Goal: Task Accomplishment & Management: Use online tool/utility

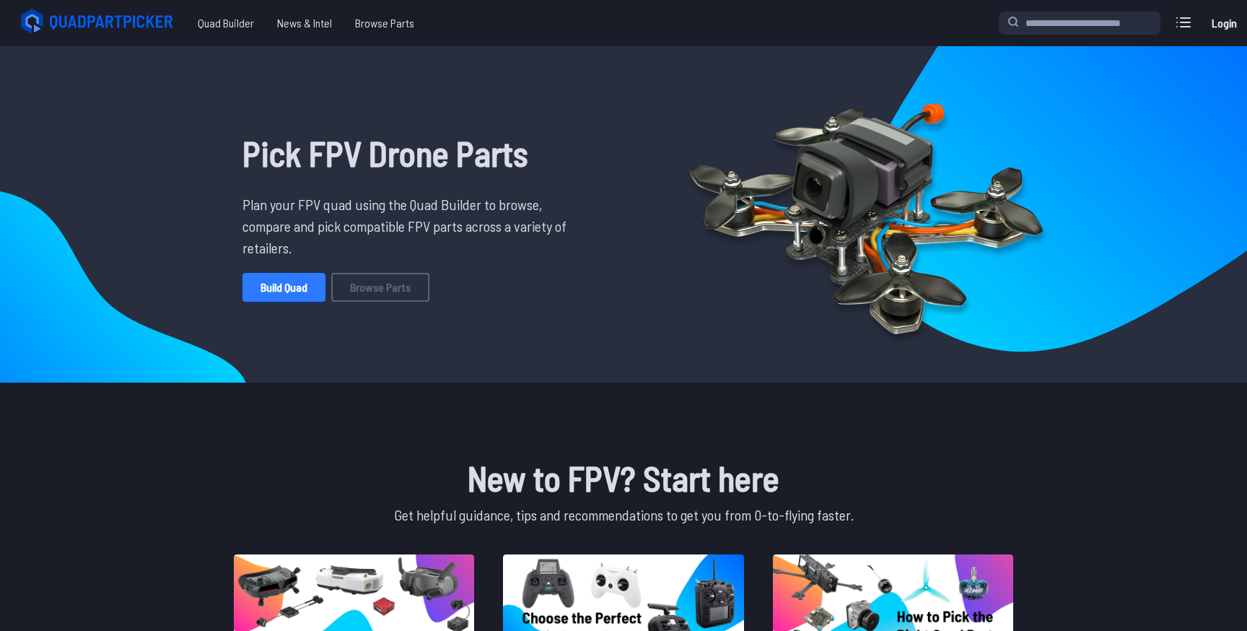
click at [305, 282] on link "Build Quad" at bounding box center [284, 287] width 83 height 29
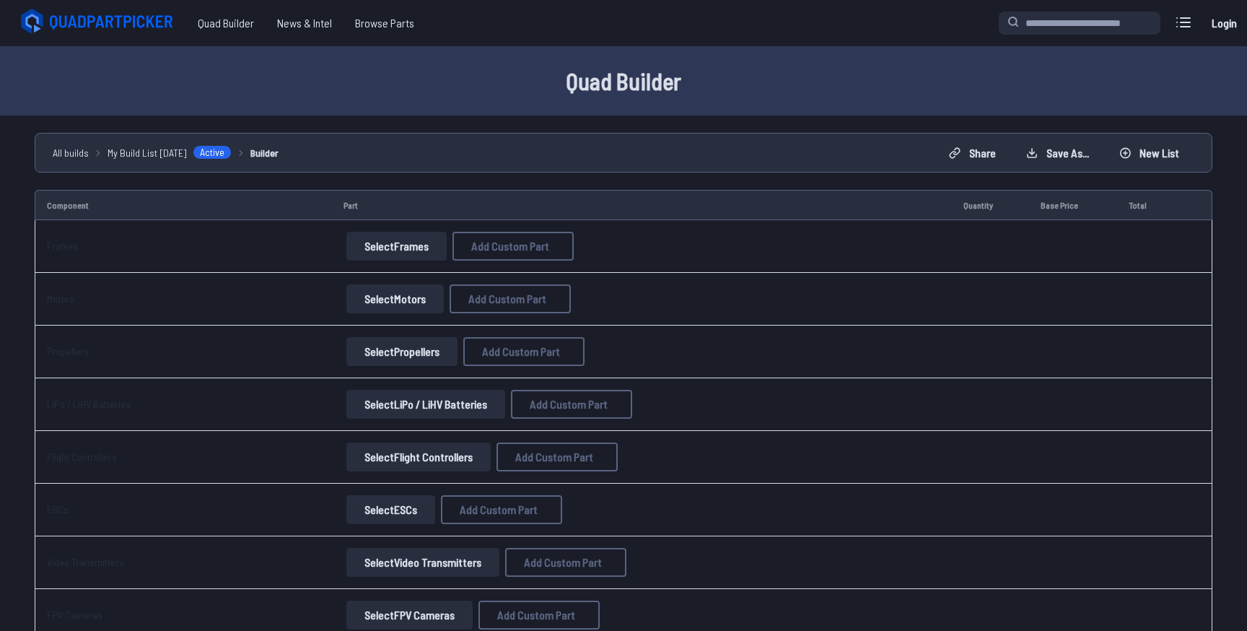
click at [387, 259] on button "Select Frames" at bounding box center [396, 246] width 100 height 29
click at [406, 246] on button "Select Frames" at bounding box center [396, 246] width 100 height 29
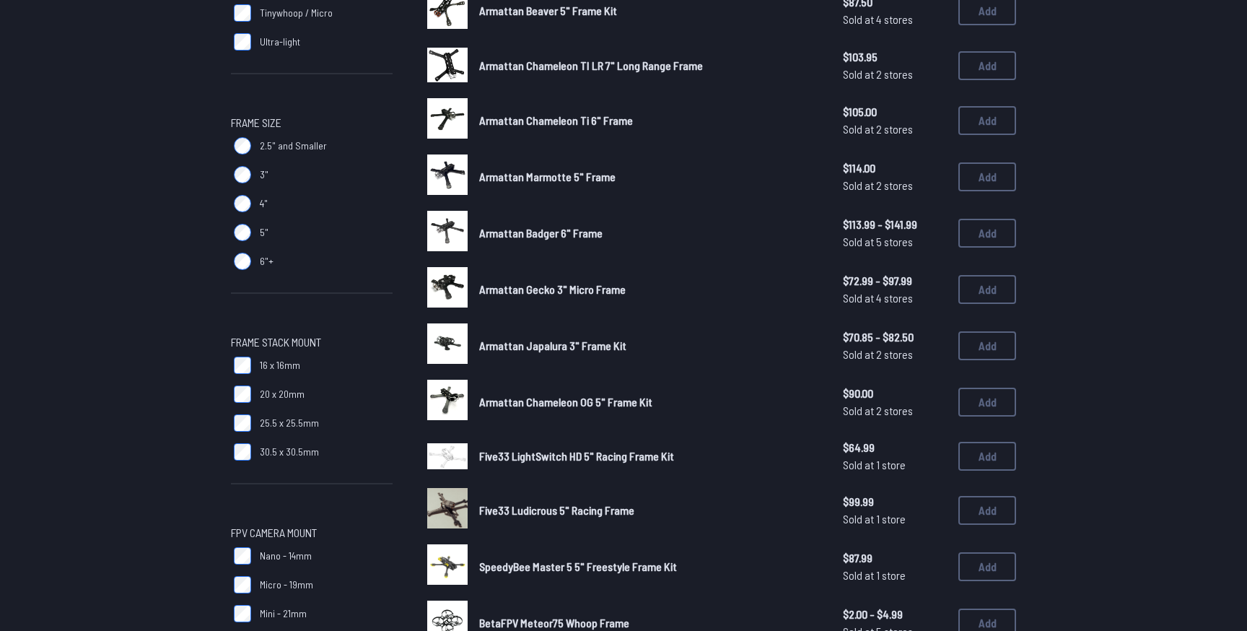
scroll to position [350, 0]
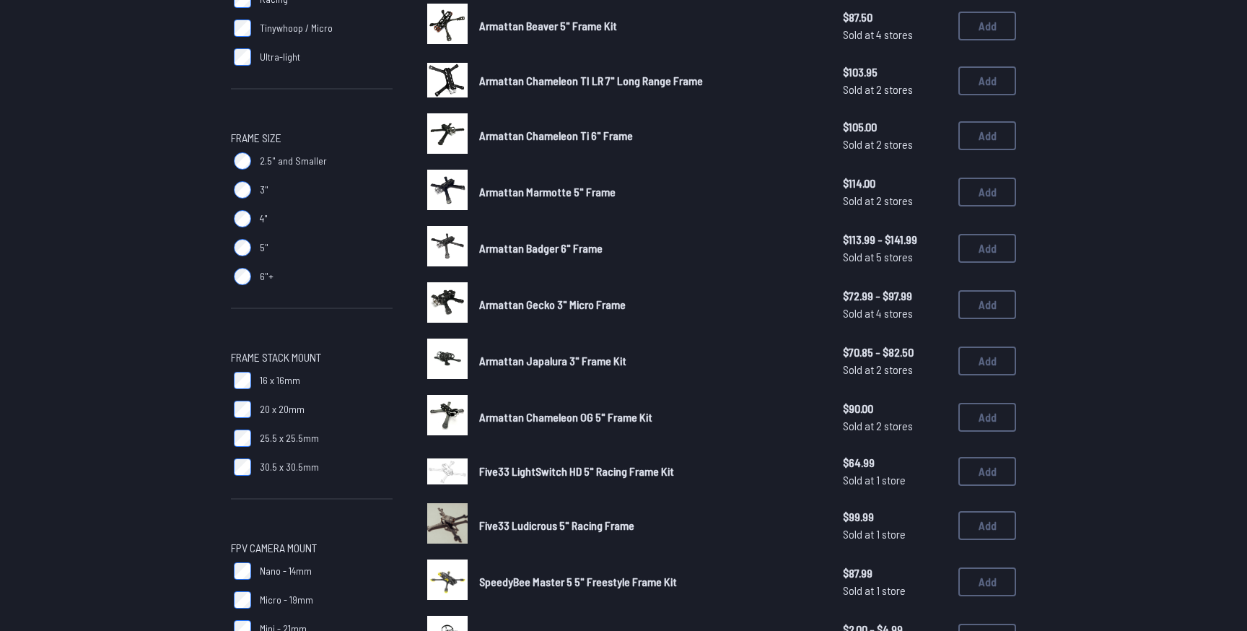
click at [261, 198] on label "3"" at bounding box center [312, 189] width 162 height 29
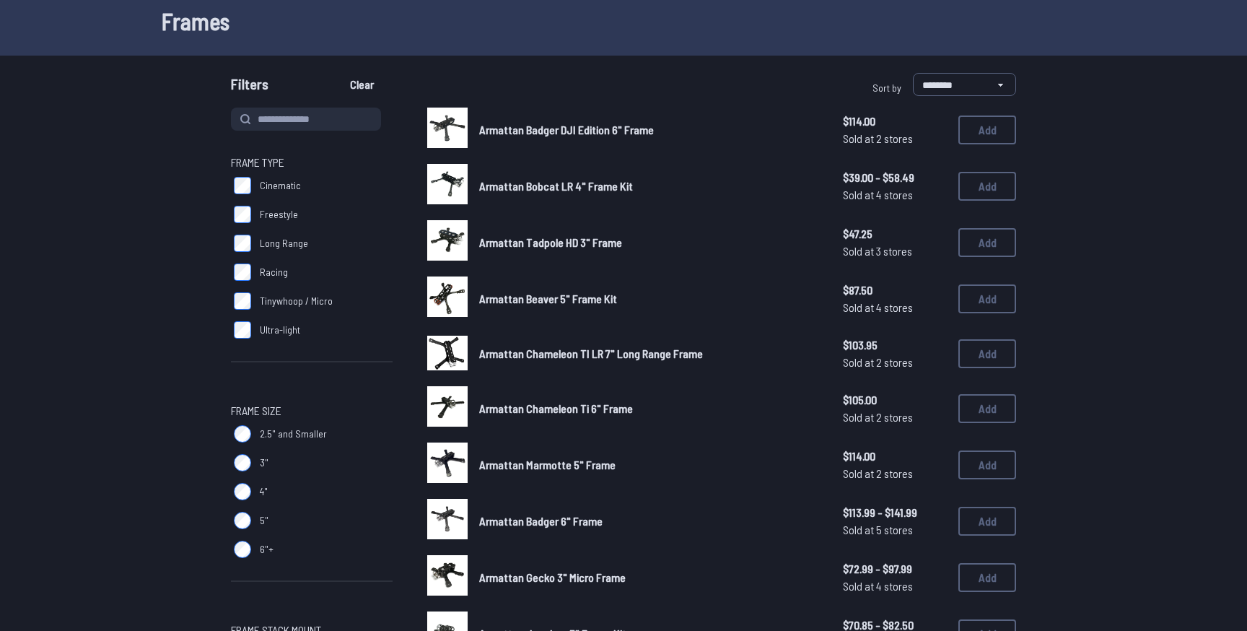
scroll to position [0, 0]
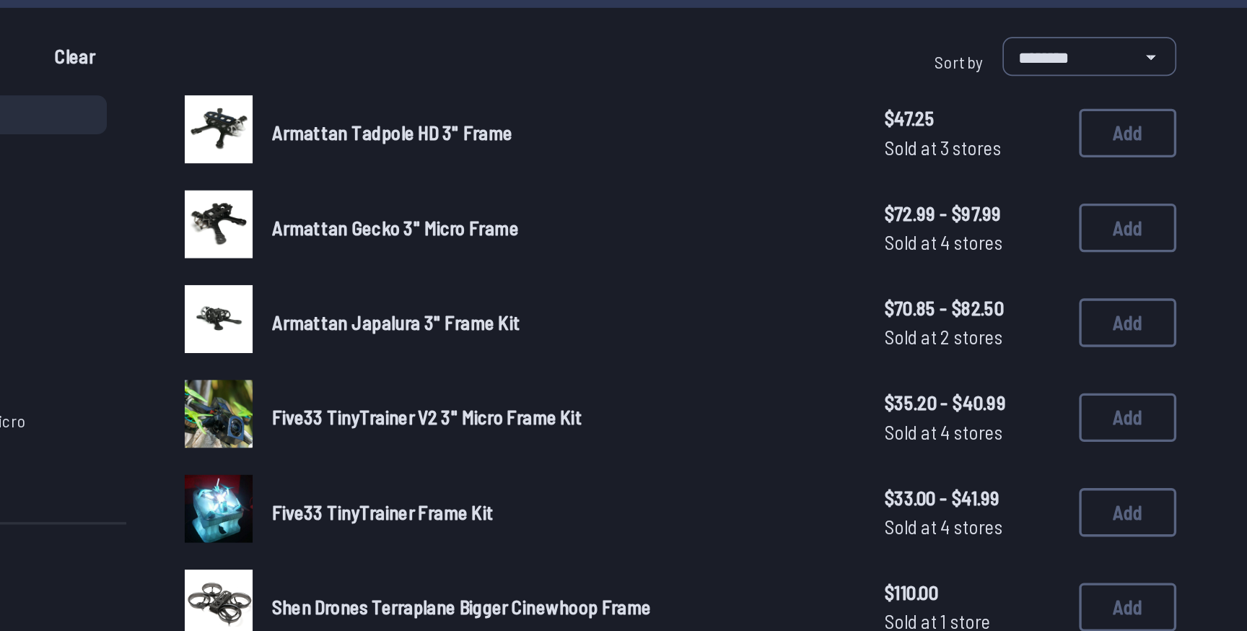
click at [632, 380] on span "Five33 TinyTrainer V2 3" Micro Frame Kit" at bounding box center [571, 376] width 184 height 14
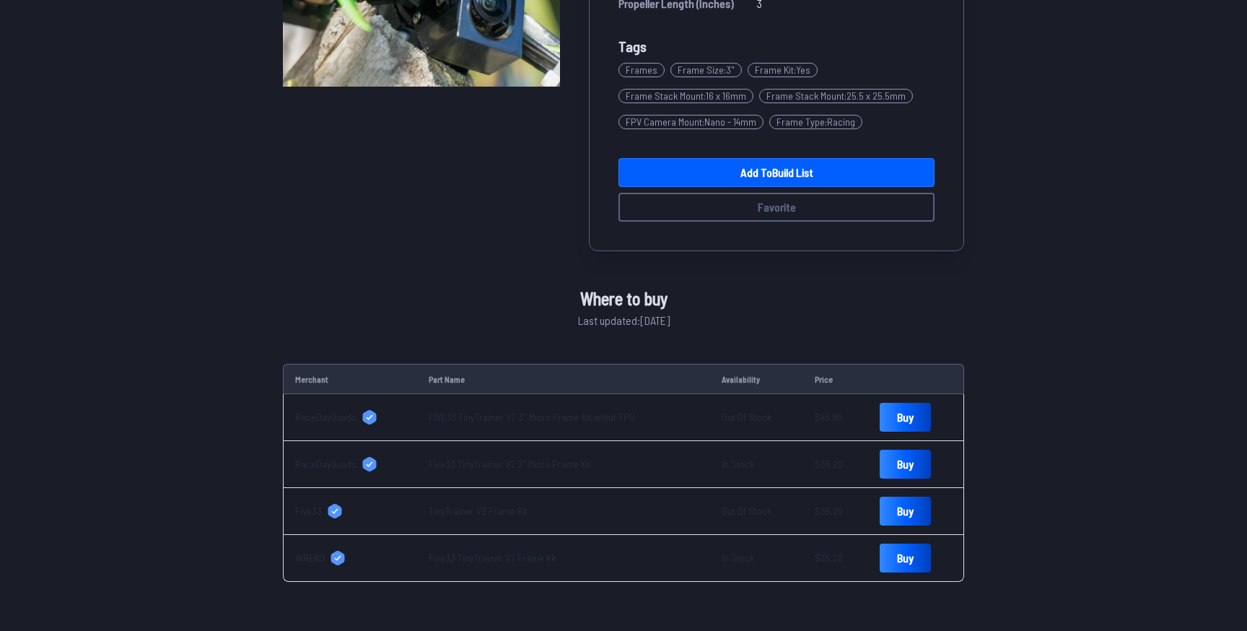
scroll to position [391, 0]
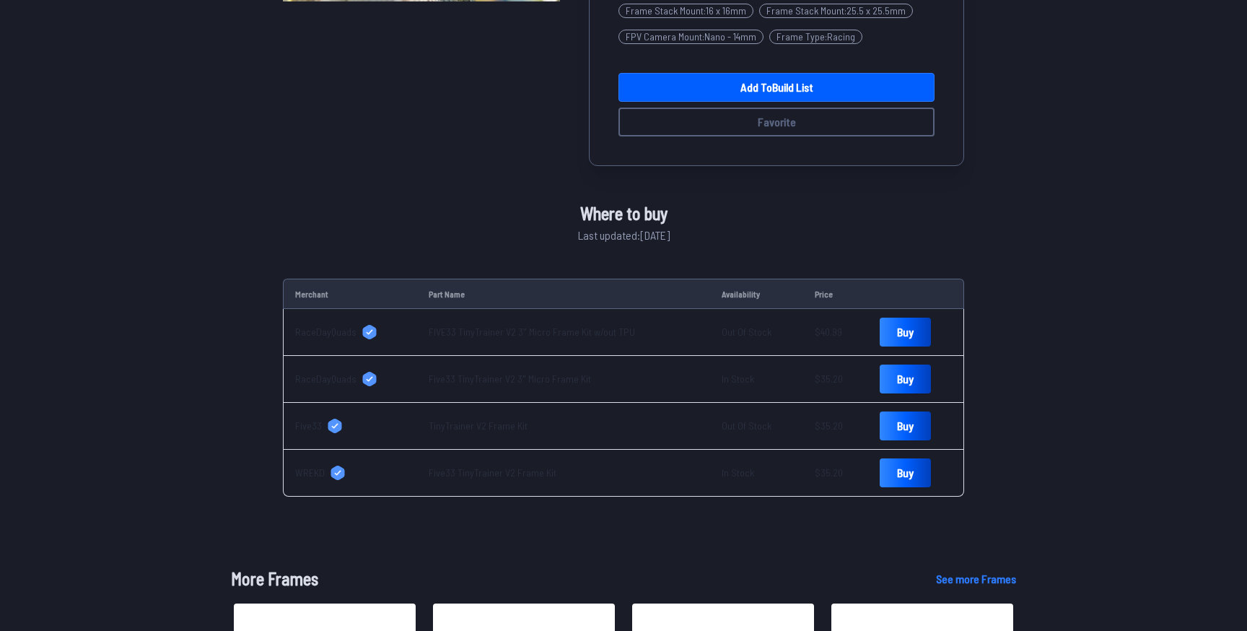
click at [312, 426] on span "Five33" at bounding box center [308, 426] width 27 height 14
